Goal: Information Seeking & Learning: Find specific fact

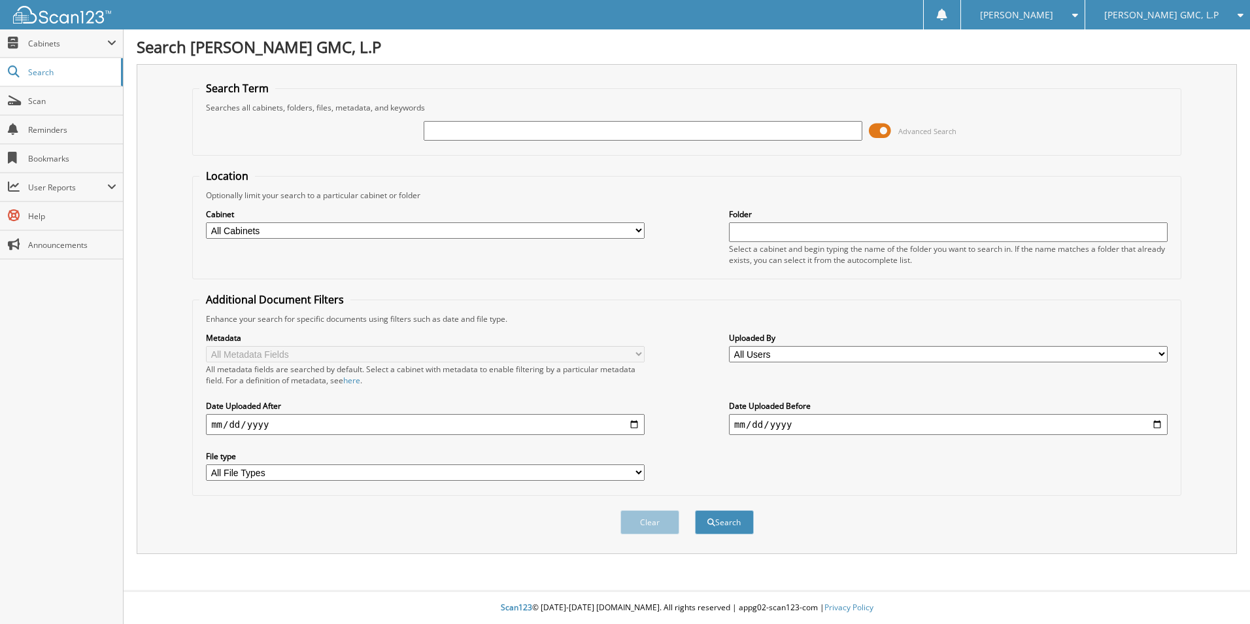
click at [505, 134] on input "text" at bounding box center [643, 131] width 439 height 20
type input "NATIONAL CREDIT CREDIT"
click at [695, 510] on button "Search" at bounding box center [724, 522] width 59 height 24
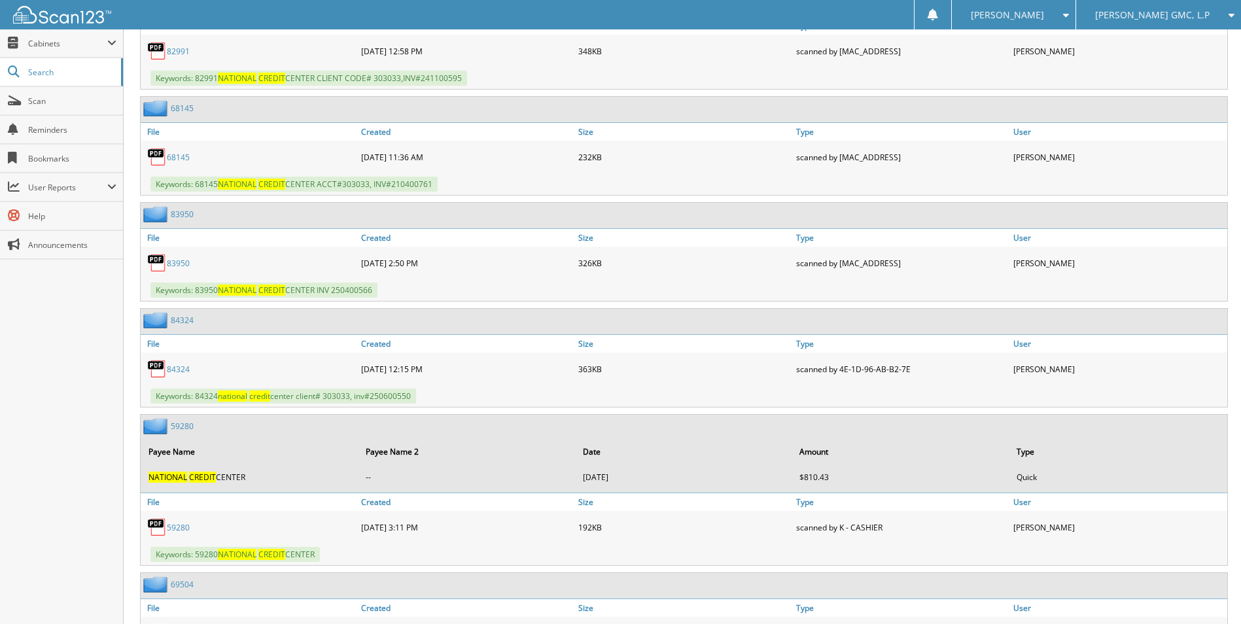
scroll to position [10136, 0]
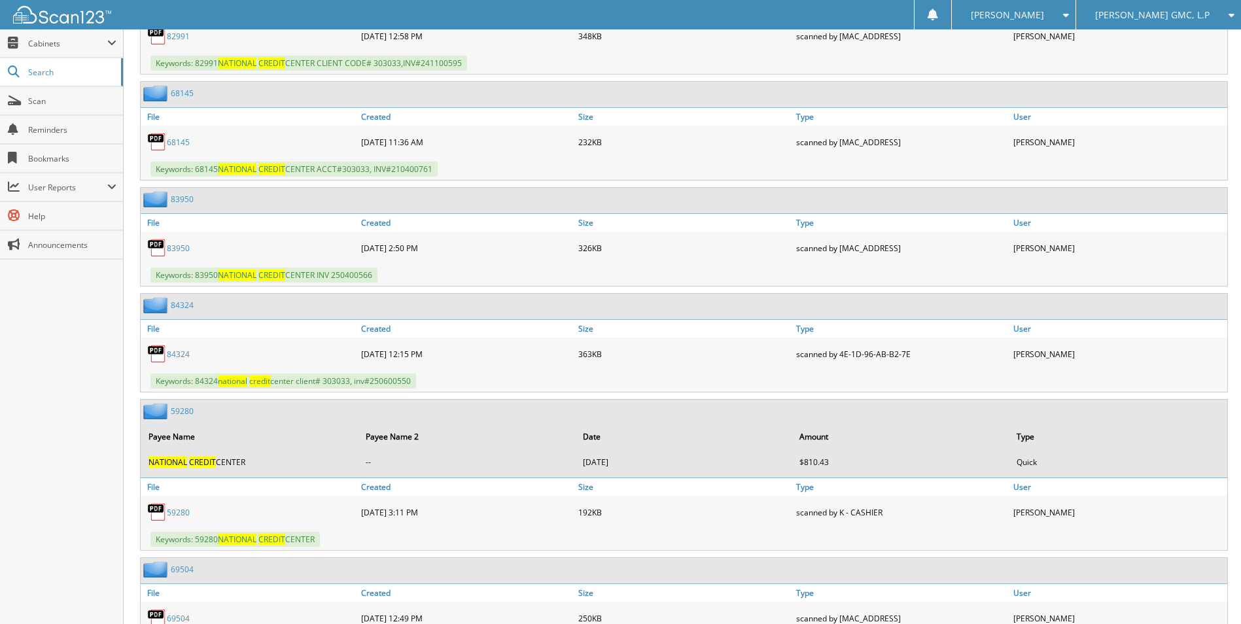
click at [184, 356] on link "84324" at bounding box center [178, 354] width 23 height 11
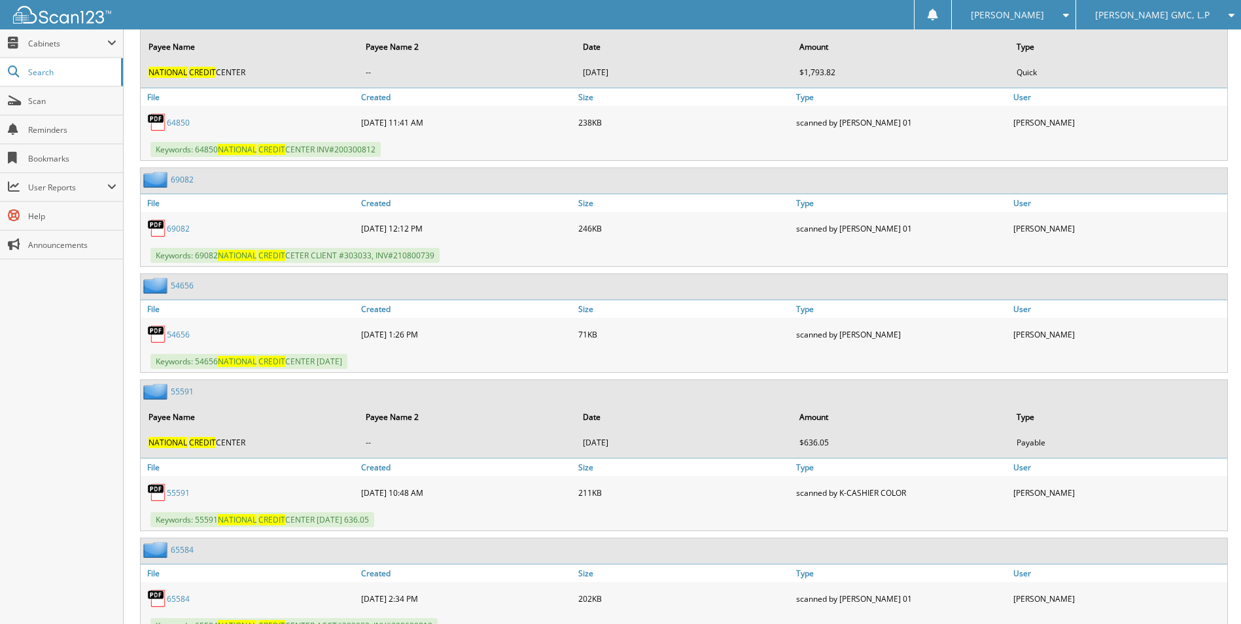
scroll to position [4512, 0]
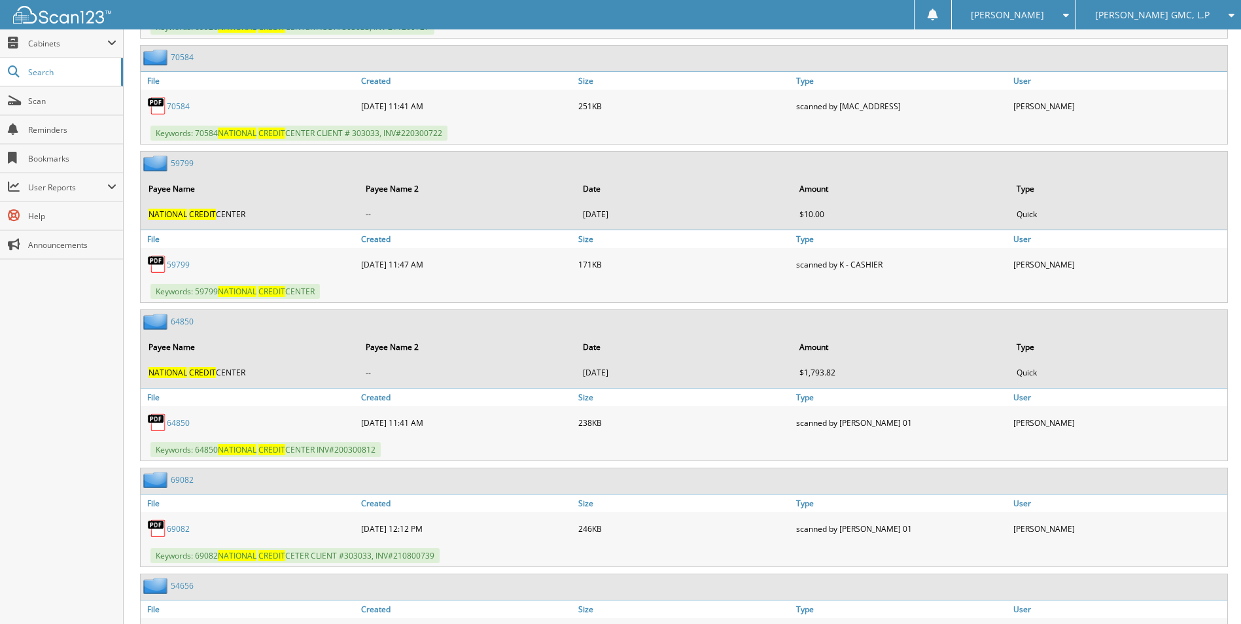
drag, startPoint x: 857, startPoint y: 12, endPoint x: 878, endPoint y: 14, distance: 21.1
click at [858, 11] on div "[PERSON_NAME] Settings Logout [PERSON_NAME] GMC, [PERSON_NAME]/[PERSON_NAME], L…" at bounding box center [620, 14] width 1241 height 29
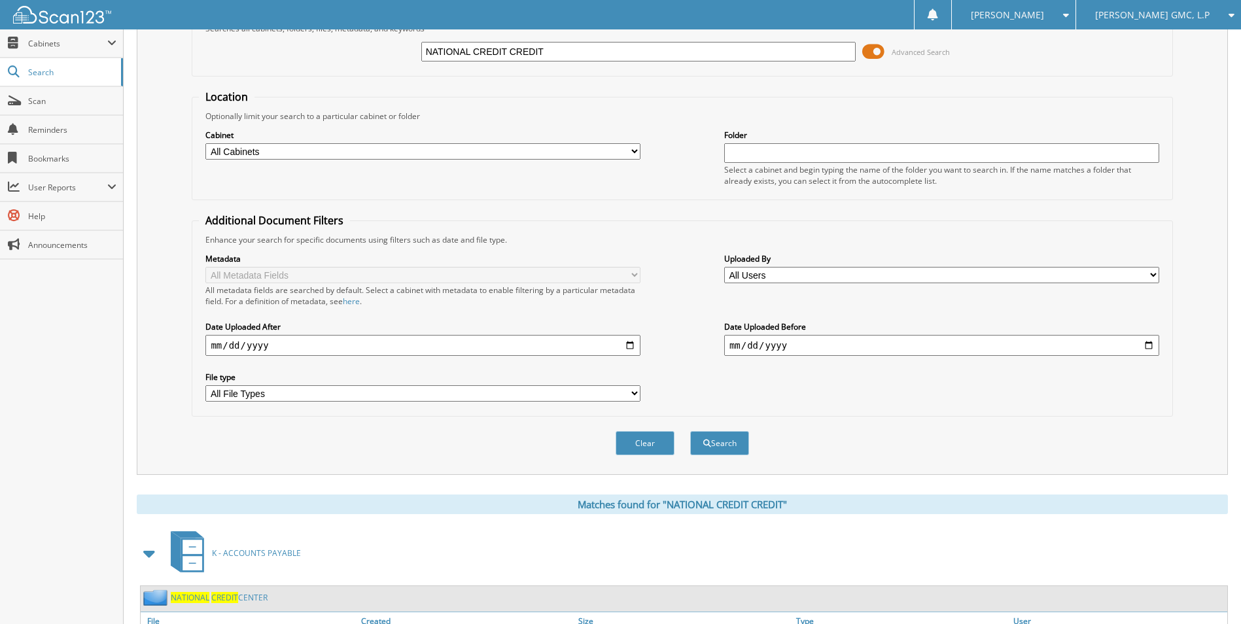
scroll to position [0, 0]
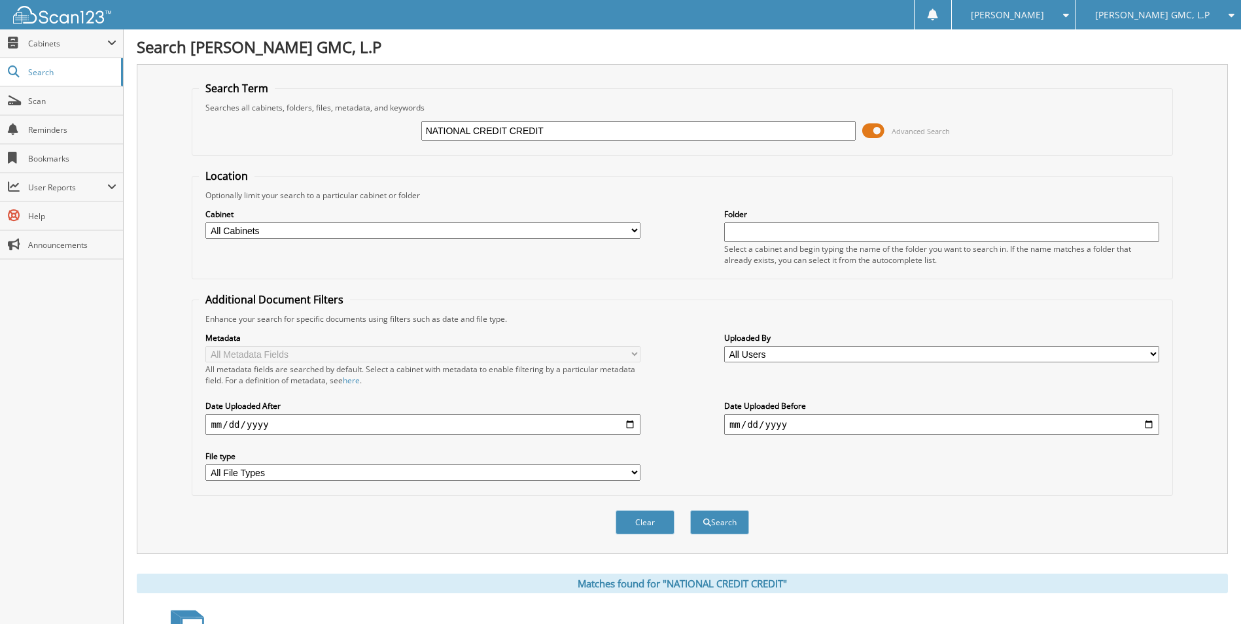
click at [1069, 12] on span at bounding box center [1062, 14] width 12 height 9
click at [1070, 66] on link "Logout" at bounding box center [1014, 63] width 124 height 23
